Goal: Transaction & Acquisition: Purchase product/service

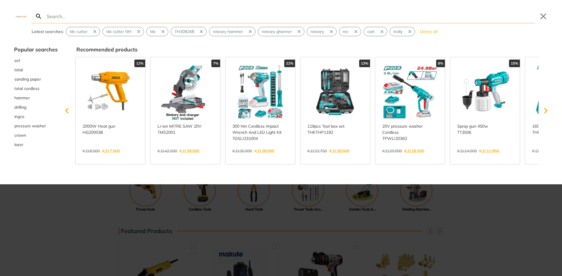
paste input "plasma"
type input "plasma"
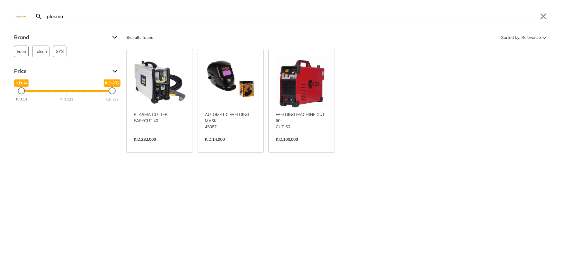
click at [165, 146] on link "View more →" at bounding box center [160, 146] width 52 height 0
type input "plasma"
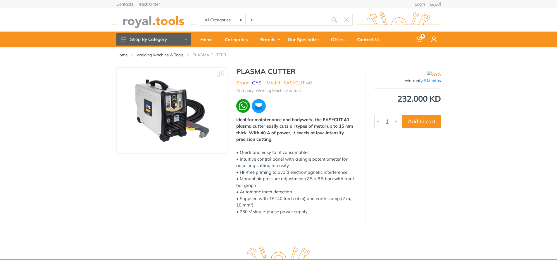
type input "r"
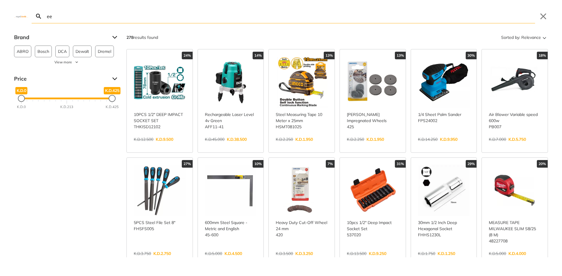
type input "e"
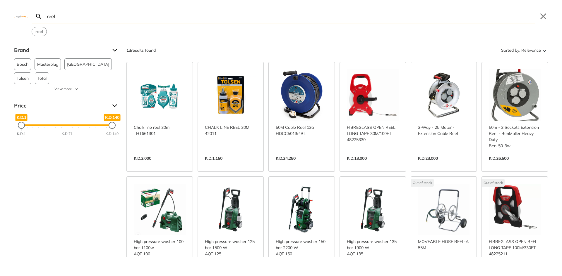
type input "reel"
click at [510, 165] on link "View more →" at bounding box center [515, 165] width 52 height 0
click at [428, 165] on link "View more →" at bounding box center [444, 165] width 52 height 0
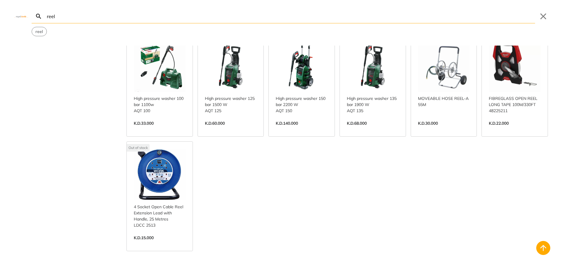
scroll to position [146, 0]
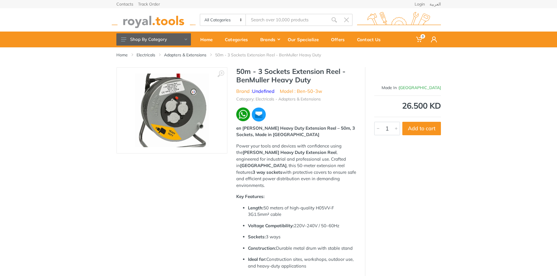
click at [164, 105] on img at bounding box center [172, 111] width 74 height 74
drag, startPoint x: 326, startPoint y: 91, endPoint x: 298, endPoint y: 91, distance: 27.8
click at [298, 91] on ul "Brand : Undefined Model : Ben-50-3w" at bounding box center [296, 91] width 120 height 7
copy li "Ben-50-3w"
